Goal: Task Accomplishment & Management: Manage account settings

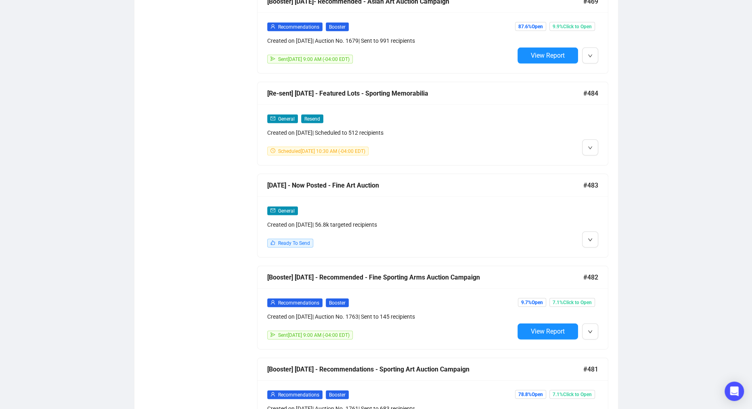
scroll to position [1539, 0]
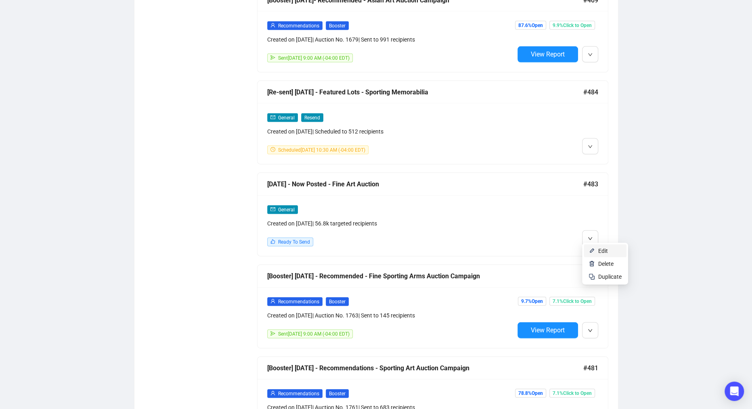
click at [598, 249] on li "Edit" at bounding box center [605, 251] width 43 height 13
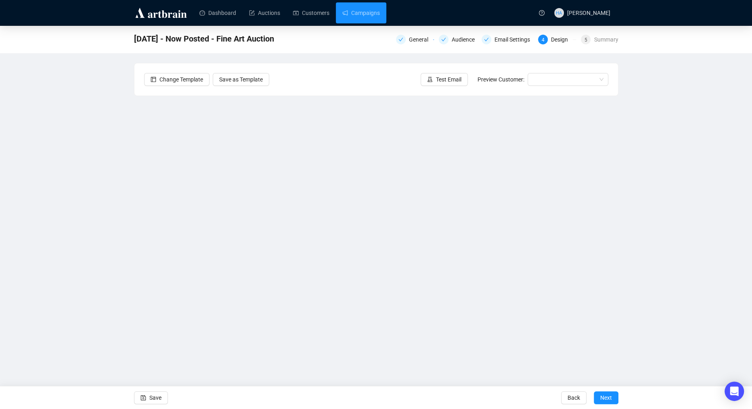
drag, startPoint x: 158, startPoint y: 400, endPoint x: 165, endPoint y: 386, distance: 15.4
click at [158, 400] on span "Save" at bounding box center [155, 398] width 12 height 23
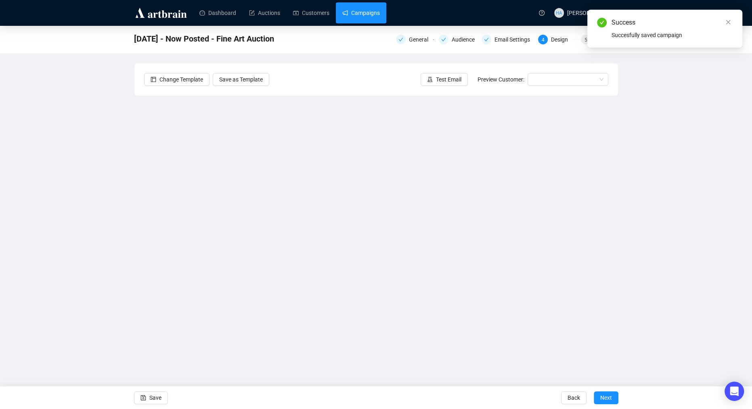
drag, startPoint x: 367, startPoint y: 13, endPoint x: 373, endPoint y: 23, distance: 11.0
click at [368, 13] on link "Campaigns" at bounding box center [361, 12] width 38 height 21
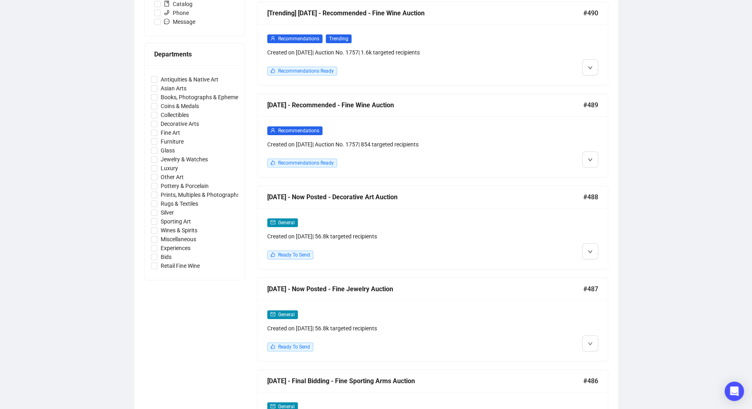
scroll to position [331, 0]
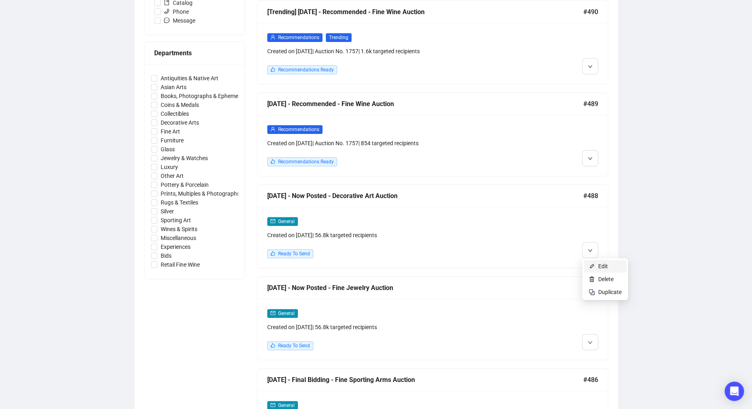
click at [598, 266] on span "Edit" at bounding box center [603, 266] width 10 height 6
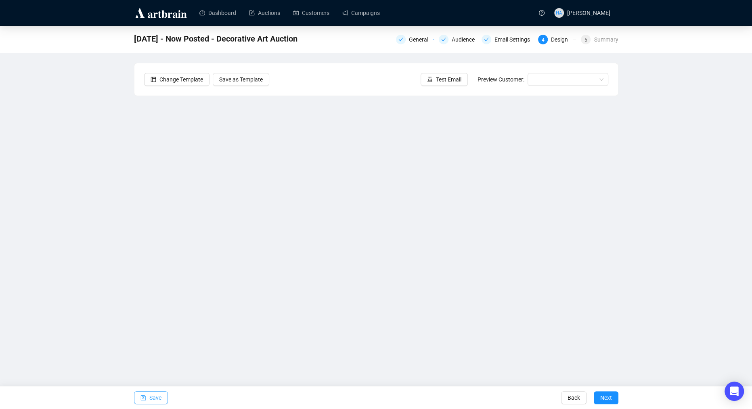
click at [156, 398] on span "Save" at bounding box center [155, 398] width 12 height 23
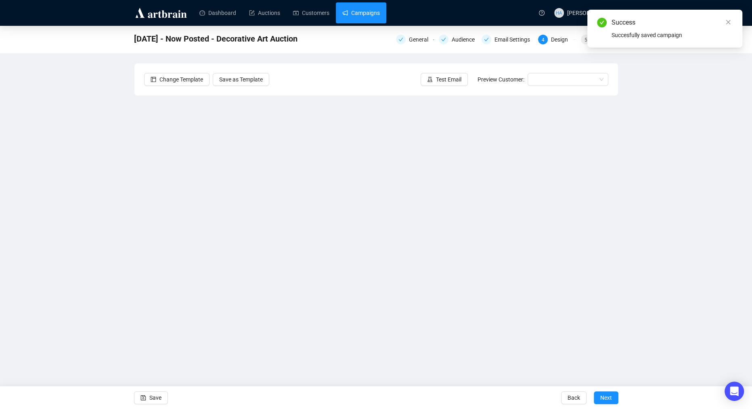
click at [367, 10] on link "Campaigns" at bounding box center [361, 12] width 38 height 21
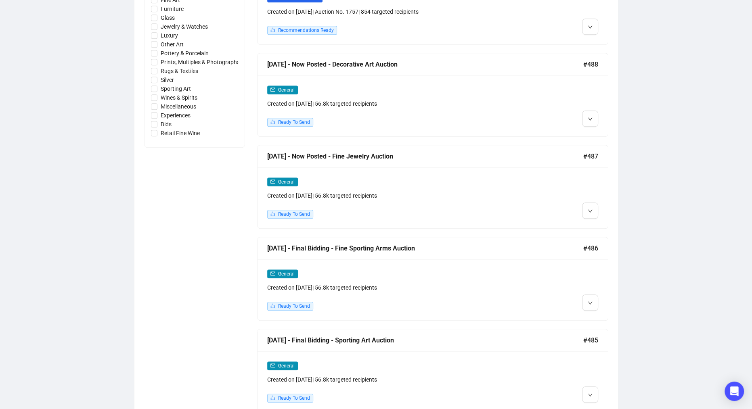
scroll to position [460, 0]
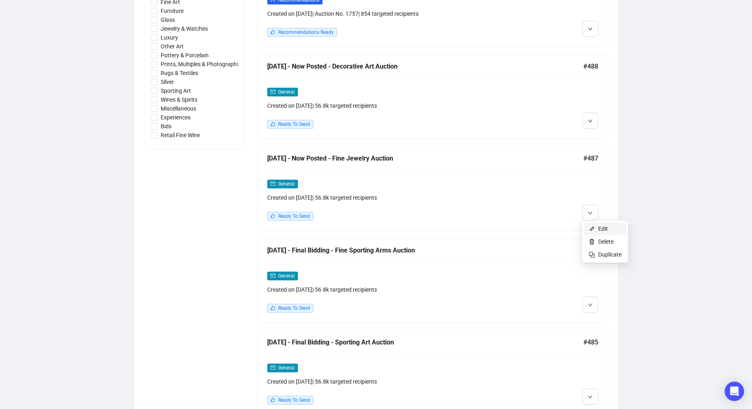
click at [594, 226] on img at bounding box center [592, 229] width 6 height 6
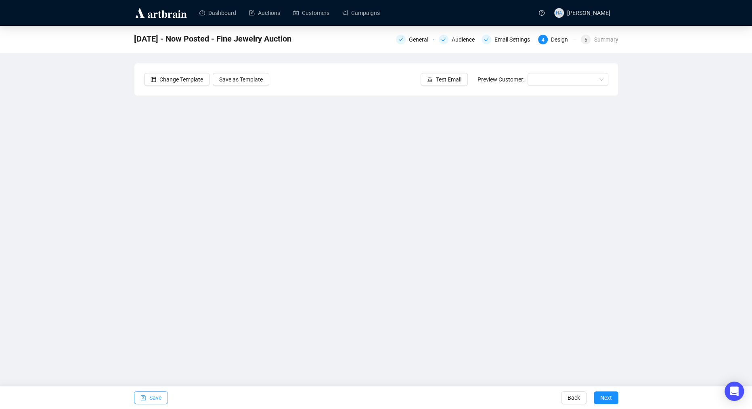
click at [157, 404] on span "Save" at bounding box center [155, 398] width 12 height 23
